Goal: Task Accomplishment & Management: Use online tool/utility

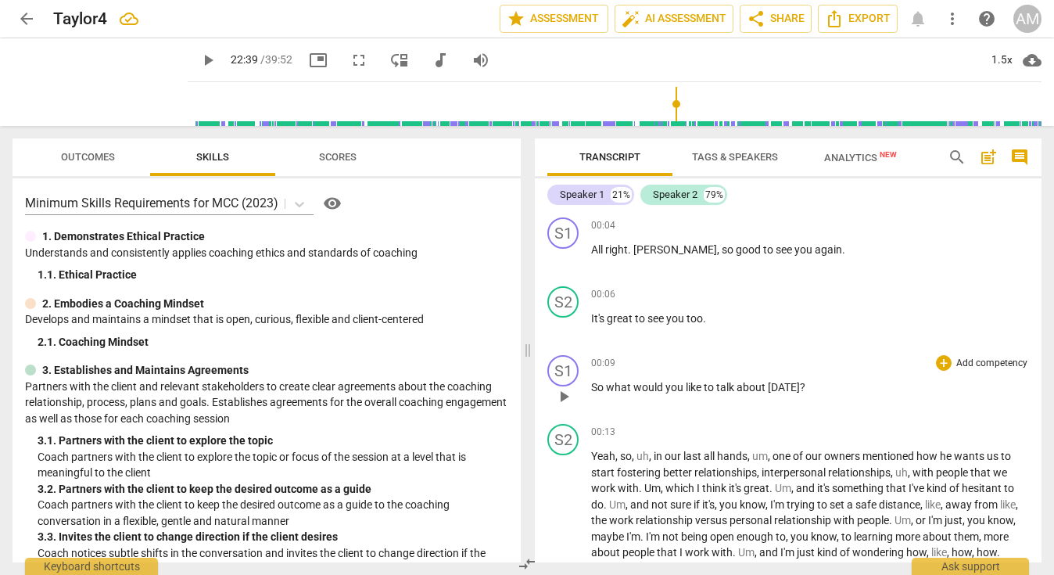
click at [997, 363] on p "Add competency" at bounding box center [991, 363] width 74 height 14
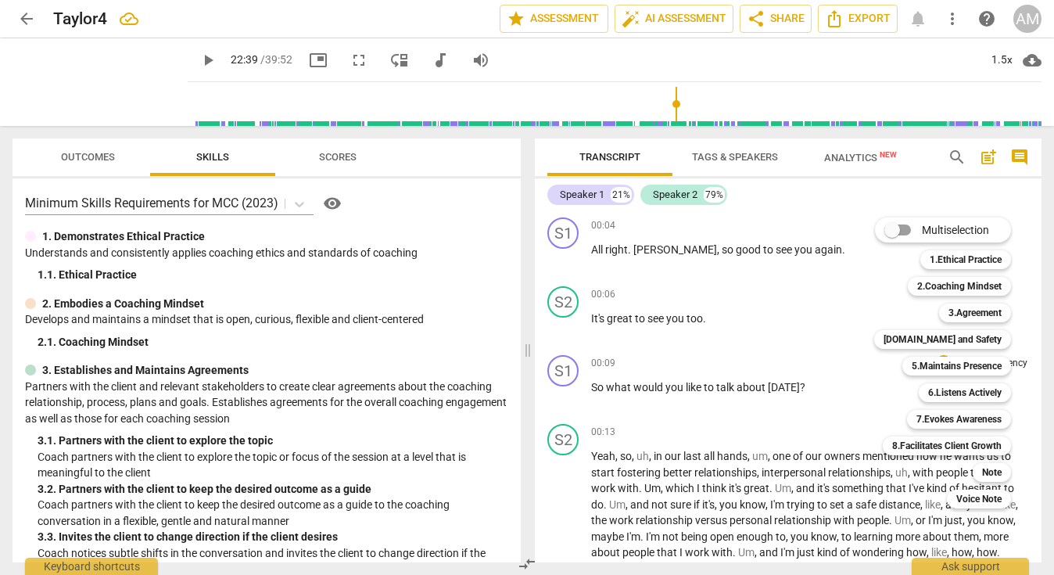
click at [972, 302] on div "3.Agreement 3" at bounding box center [984, 312] width 102 height 27
click at [972, 315] on b "3.Agreement" at bounding box center [974, 312] width 53 height 19
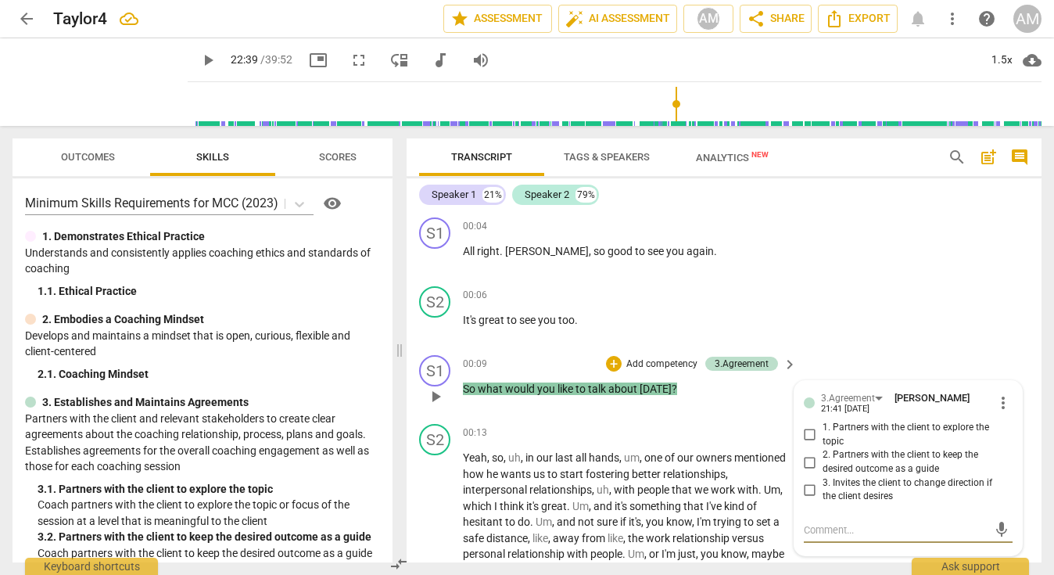
click at [859, 424] on span "1. Partners with the client to explore the topic" at bounding box center [914, 434] width 184 height 27
click at [822, 425] on input "1. Partners with the client to explore the topic" at bounding box center [809, 434] width 25 height 19
checkbox input "true"
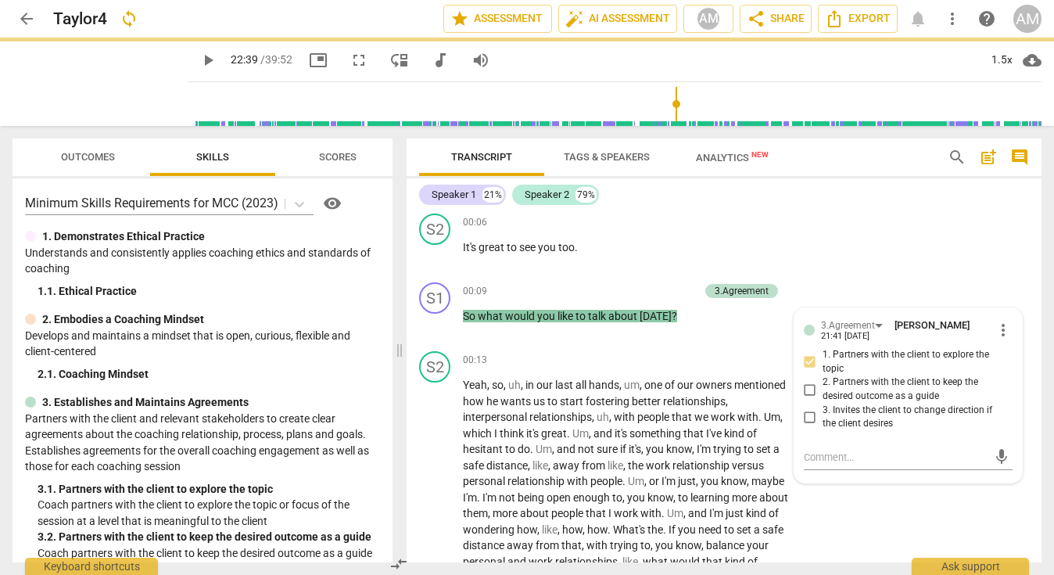
scroll to position [73, 0]
click at [926, 500] on div "S2 play_arrow pause 00:13 + Add competency keyboard_arrow_right Yeah , so , uh …" at bounding box center [723, 475] width 635 height 263
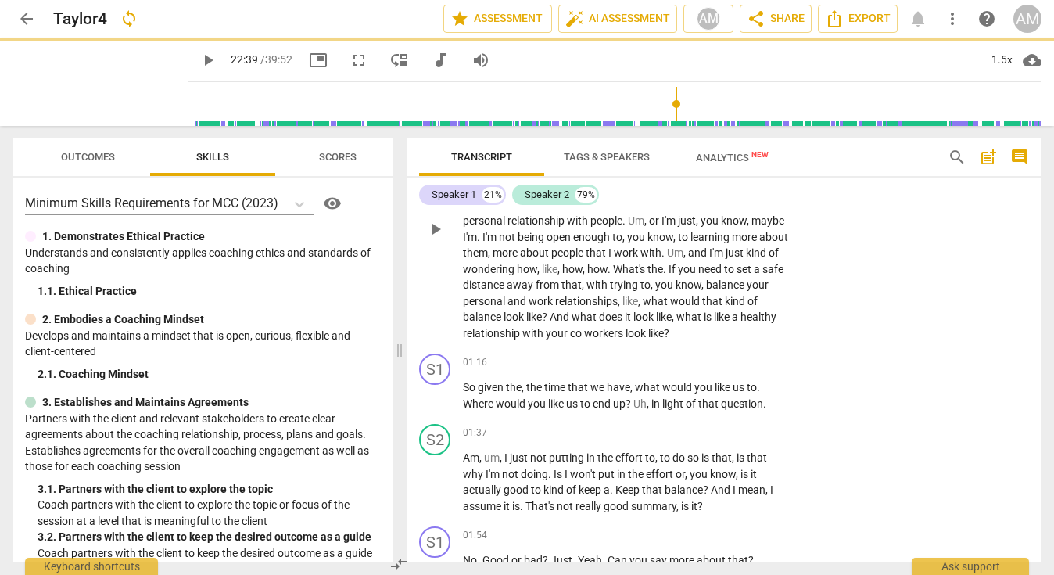
scroll to position [349, 0]
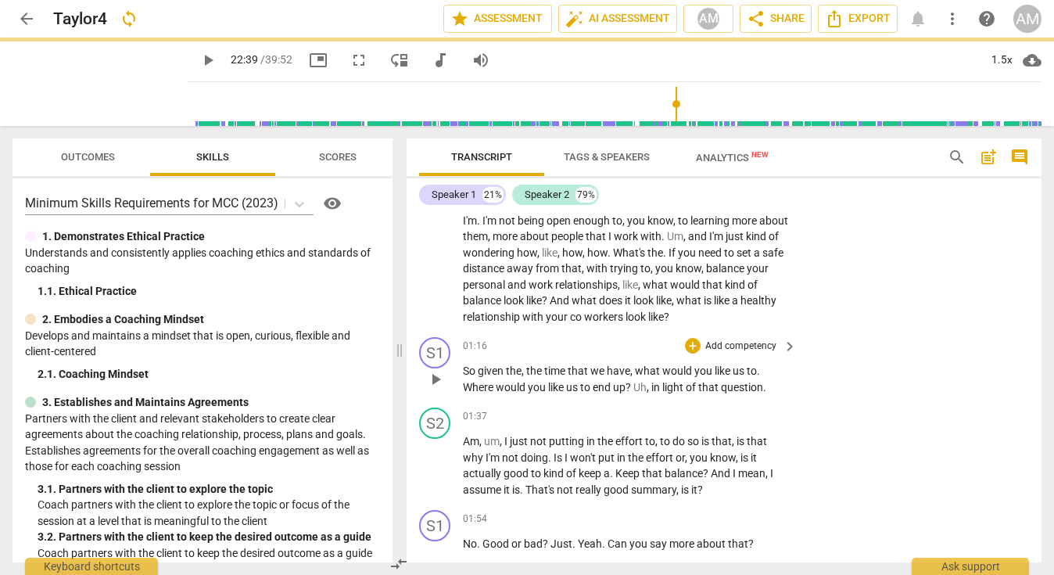
click at [770, 349] on p "Add competency" at bounding box center [741, 346] width 74 height 14
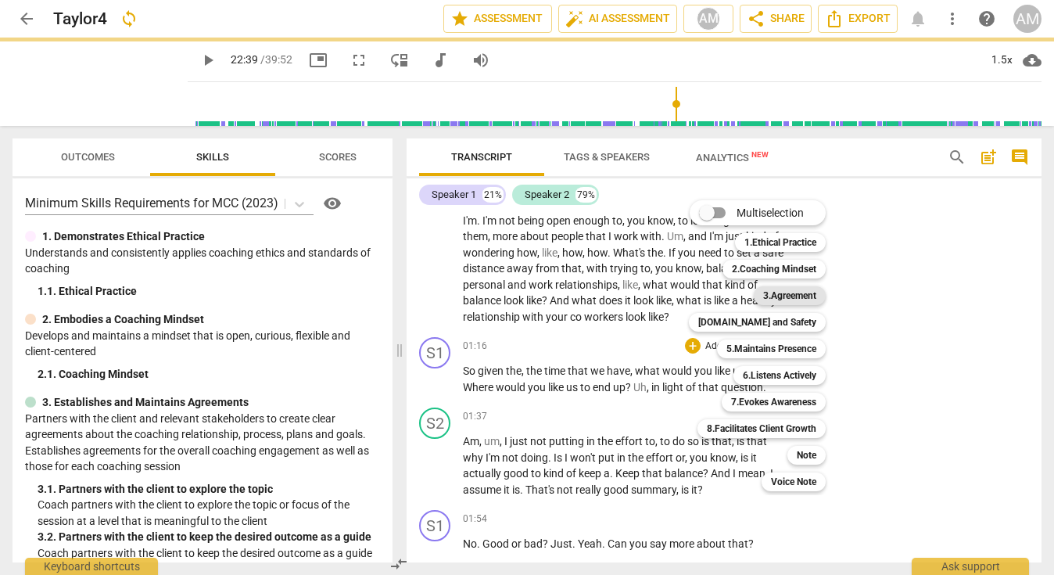
click at [785, 292] on b "3.Agreement" at bounding box center [789, 295] width 53 height 19
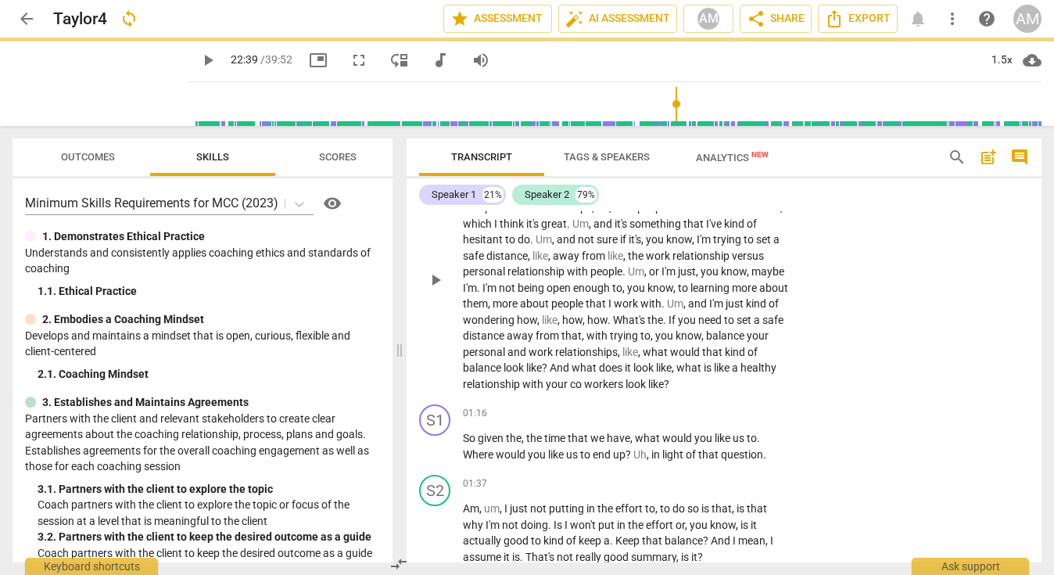
scroll to position [342, 0]
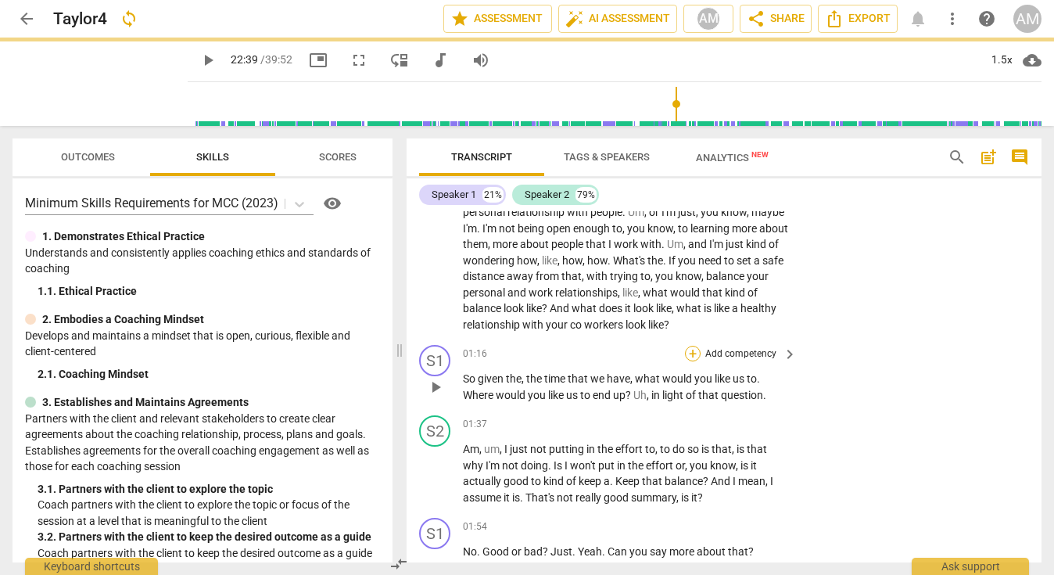
click at [695, 353] on div "+" at bounding box center [693, 354] width 16 height 16
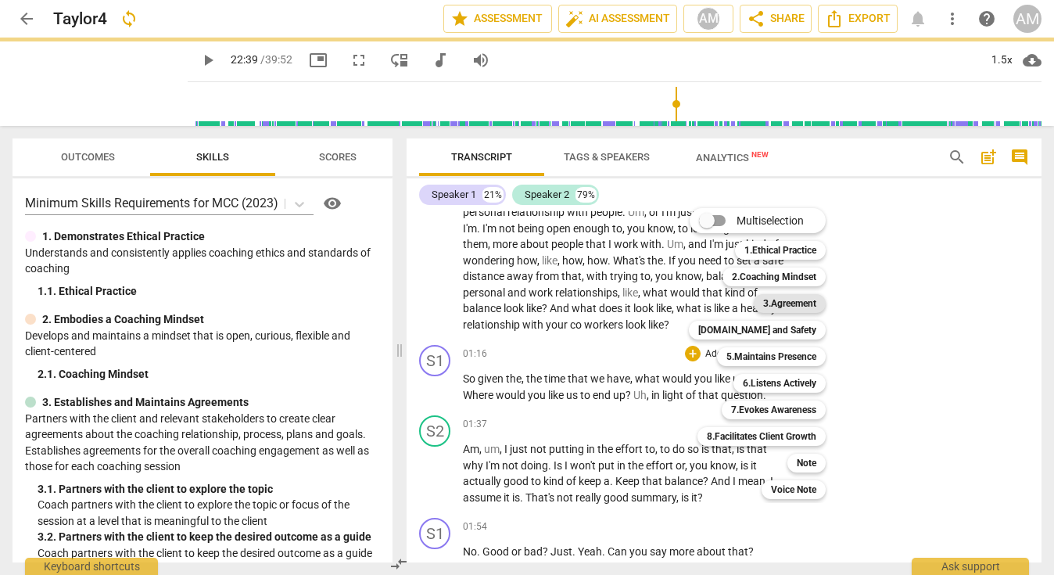
click at [783, 295] on b "3.Agreement" at bounding box center [789, 303] width 53 height 19
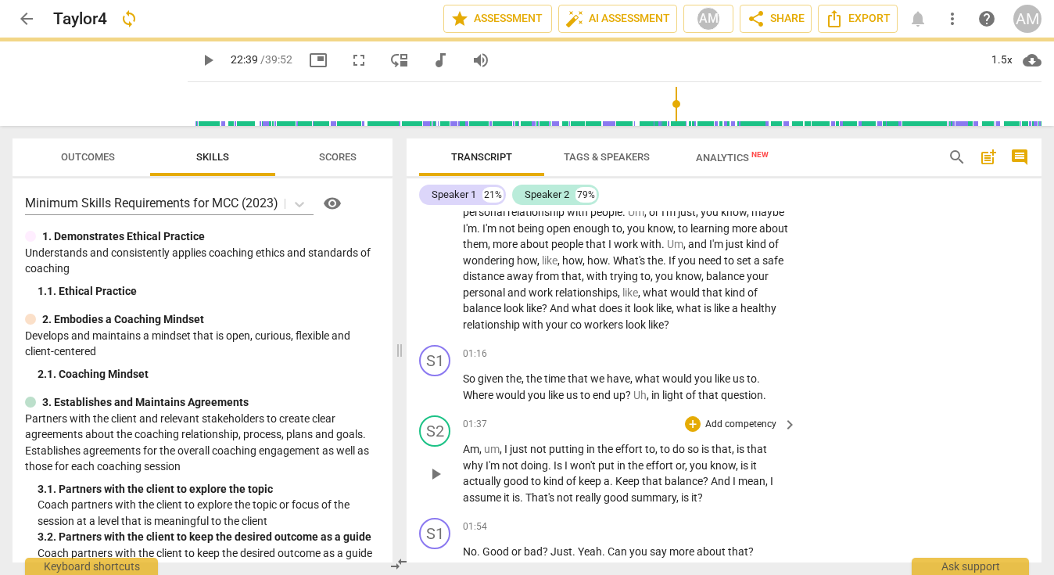
click at [860, 428] on div "S2 play_arrow pause 01:37 + Add competency keyboard_arrow_right Am , um , I jus…" at bounding box center [723, 460] width 635 height 102
click at [791, 353] on span "keyboard_arrow_right" at bounding box center [789, 354] width 19 height 19
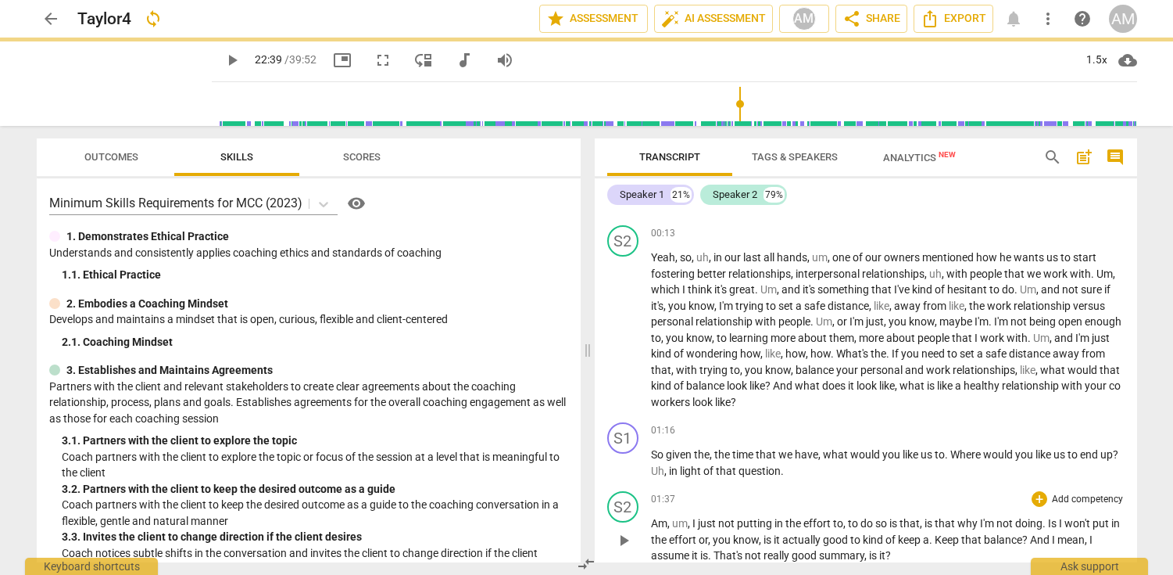
scroll to position [224, 0]
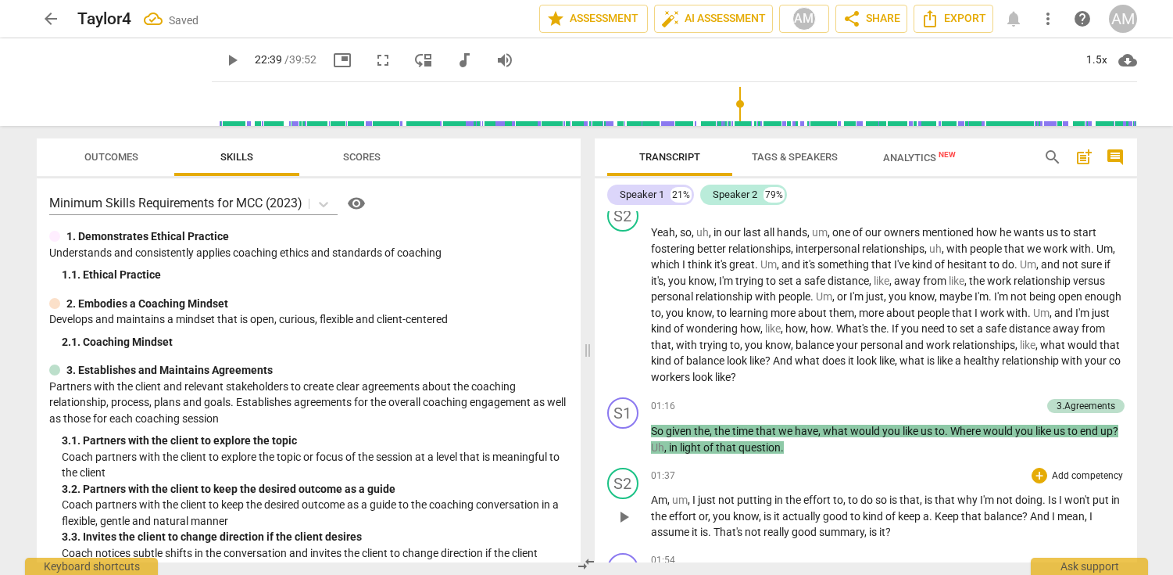
click at [1010, 470] on div "01:37 + Add competency keyboard_arrow_right" at bounding box center [888, 475] width 474 height 16
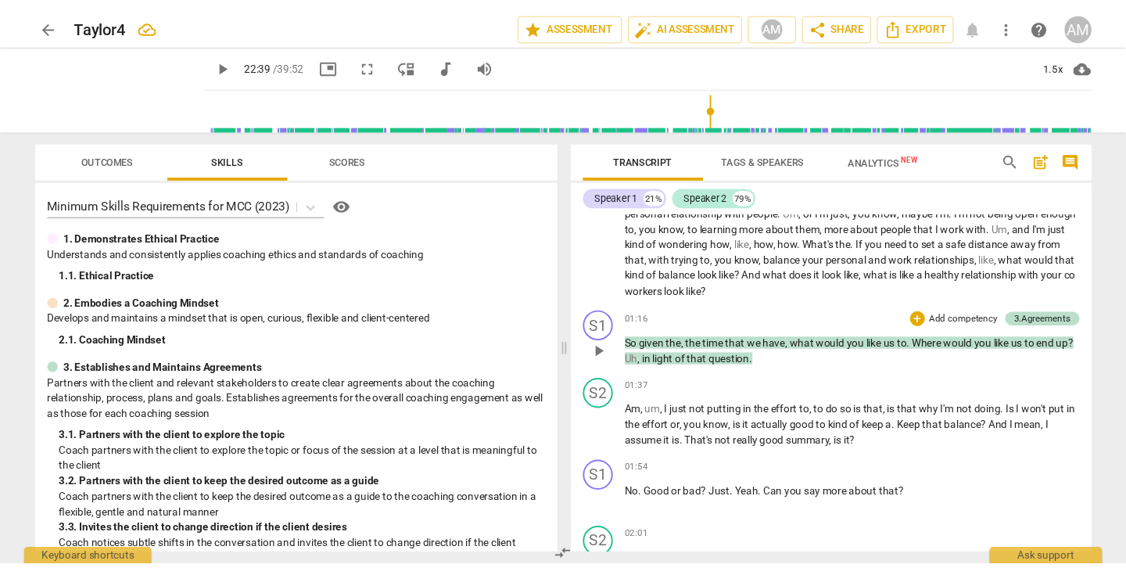
scroll to position [320, 0]
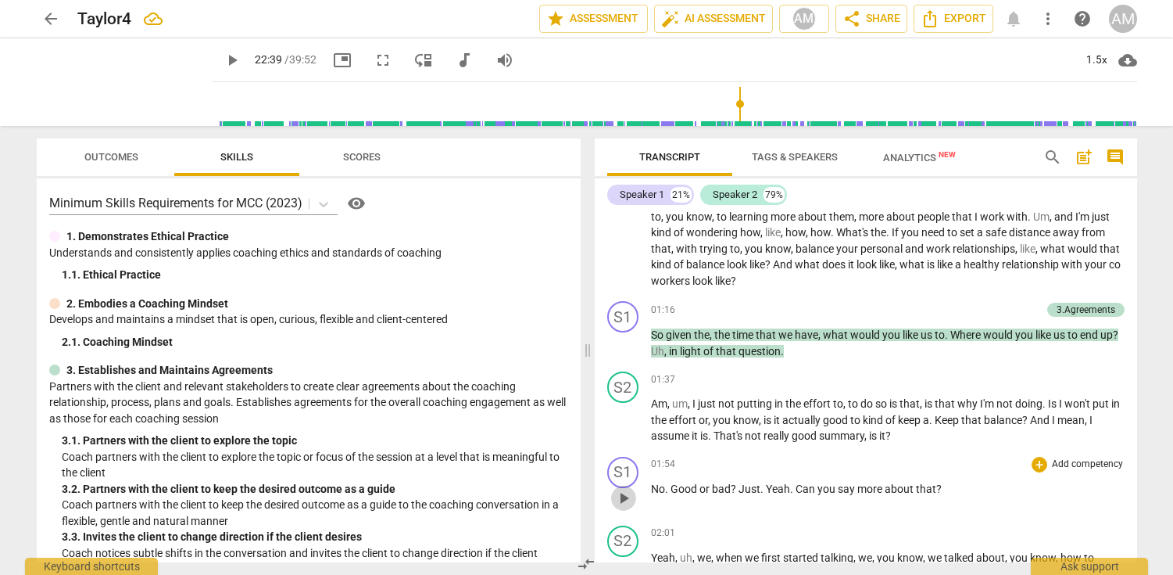
click at [620, 497] on span "play_arrow" at bounding box center [623, 498] width 19 height 19
click at [624, 493] on span "play_arrow" at bounding box center [623, 498] width 19 height 19
click at [223, 58] on span "play_arrow" at bounding box center [232, 60] width 19 height 19
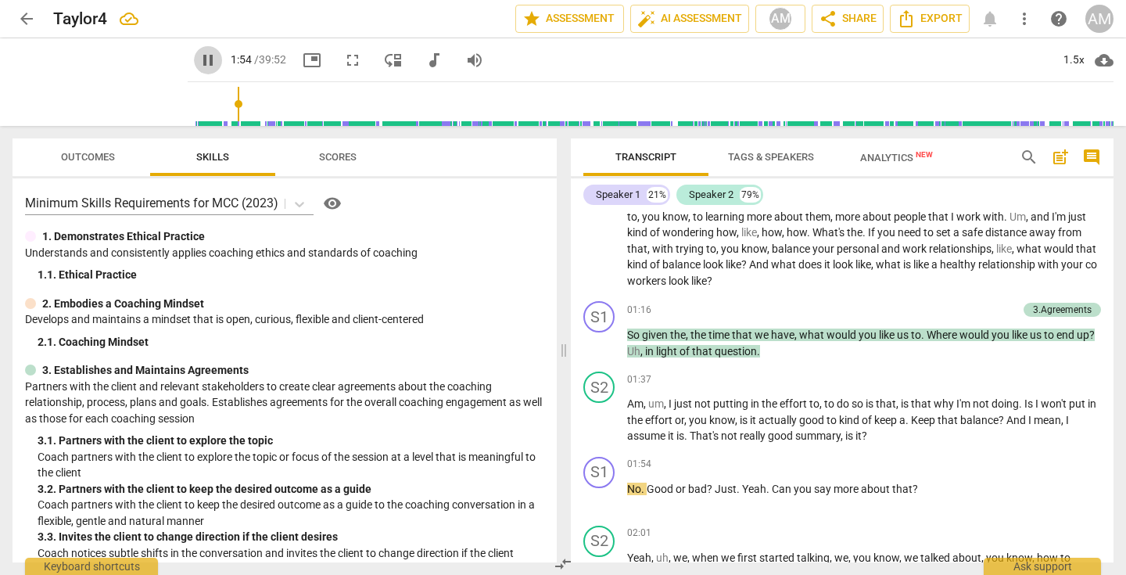
click at [199, 57] on span "pause" at bounding box center [208, 60] width 19 height 19
click at [199, 56] on span "play_arrow" at bounding box center [208, 60] width 19 height 19
type input "115"
